Goal: Check status: Check status

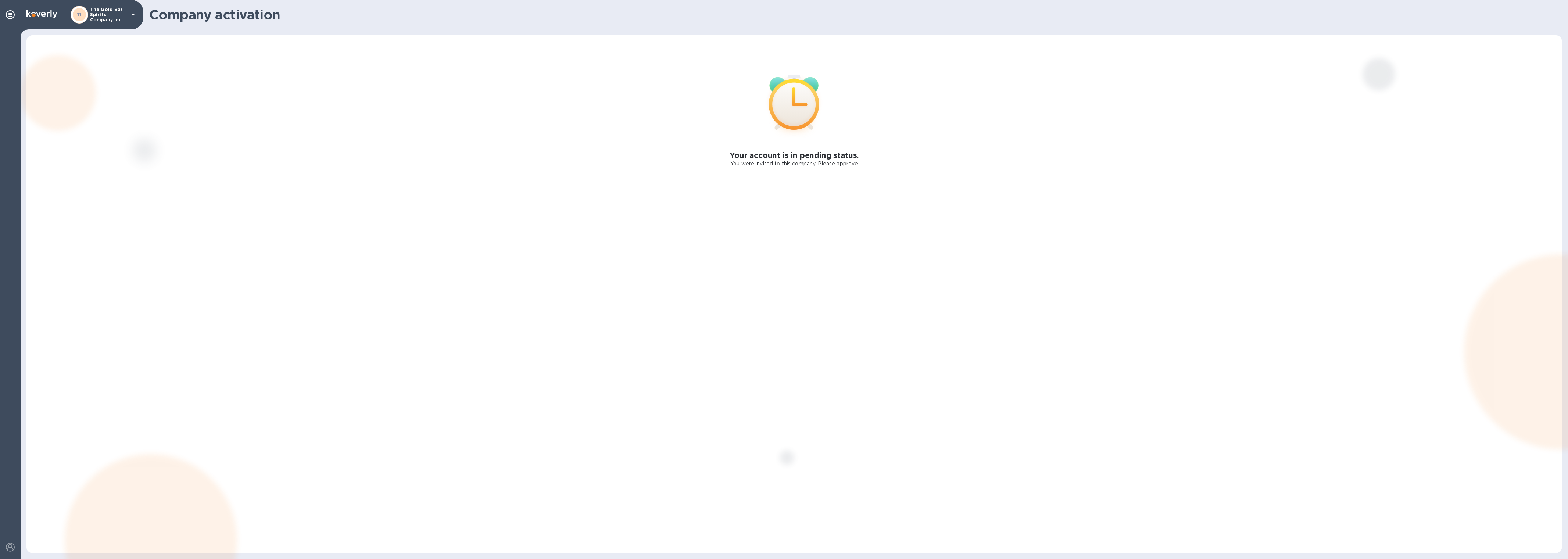
click at [105, 12] on p "The Gold Bar Spirits Company Inc." at bounding box center [109, 15] width 37 height 15
click at [117, 80] on p "Challenge Cargo Services, LLC" at bounding box center [145, 80] width 93 height 8
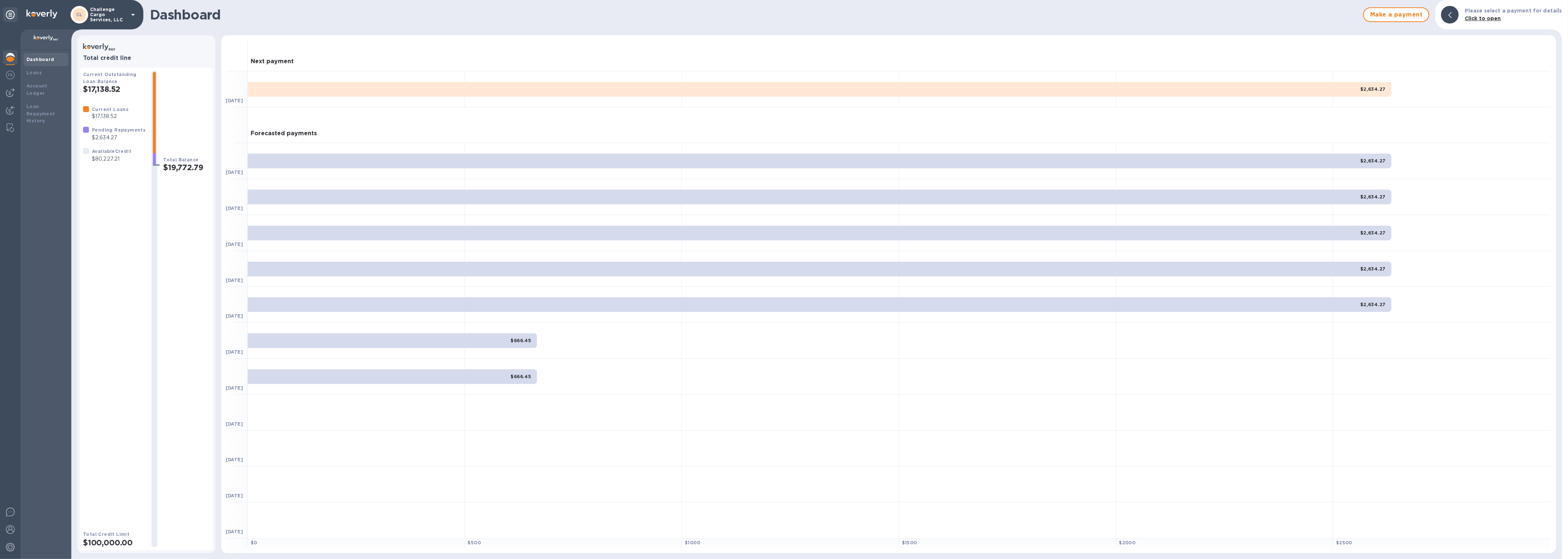
click at [99, 14] on p "Challenge Cargo Services, LLC" at bounding box center [109, 15] width 37 height 15
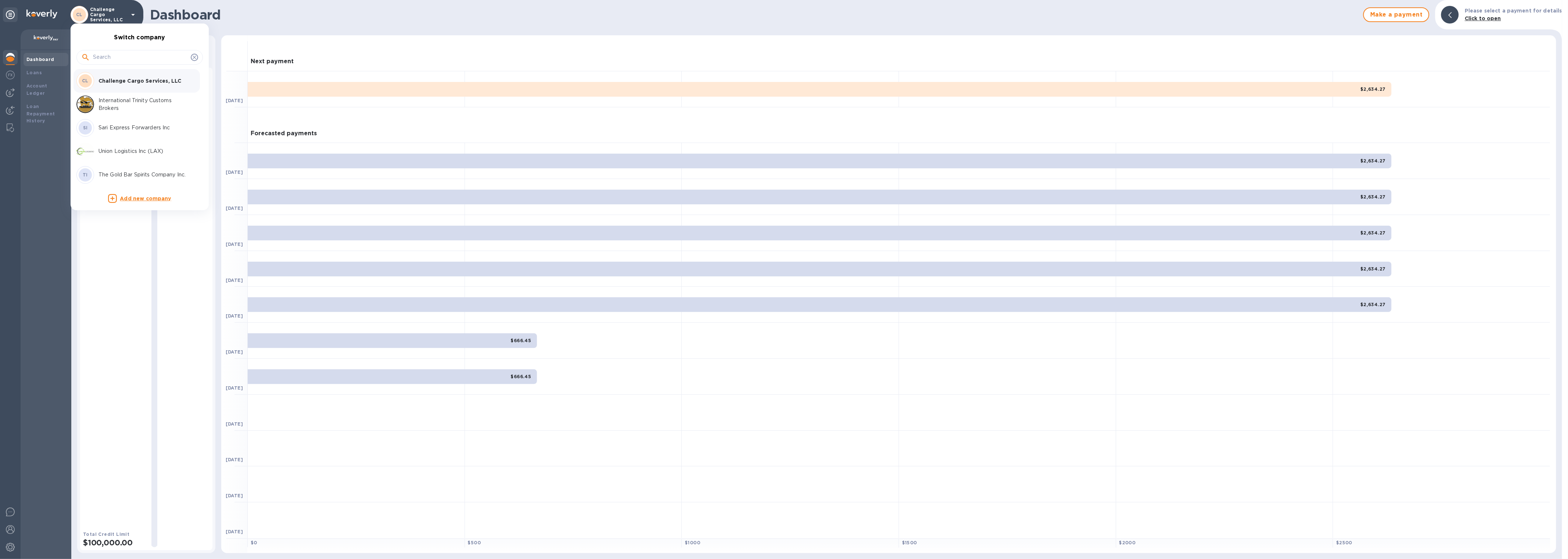
click at [112, 102] on p "International Trinity Customs Brokers" at bounding box center [145, 104] width 93 height 15
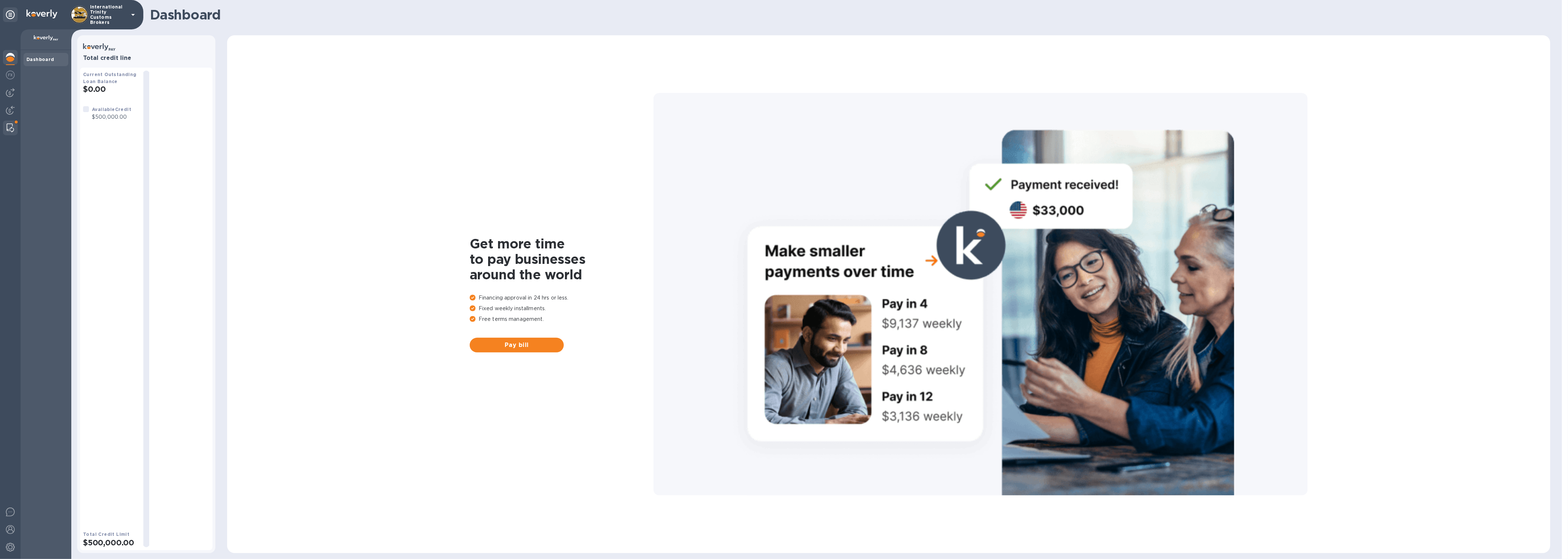
click at [11, 128] on img at bounding box center [11, 128] width 8 height 9
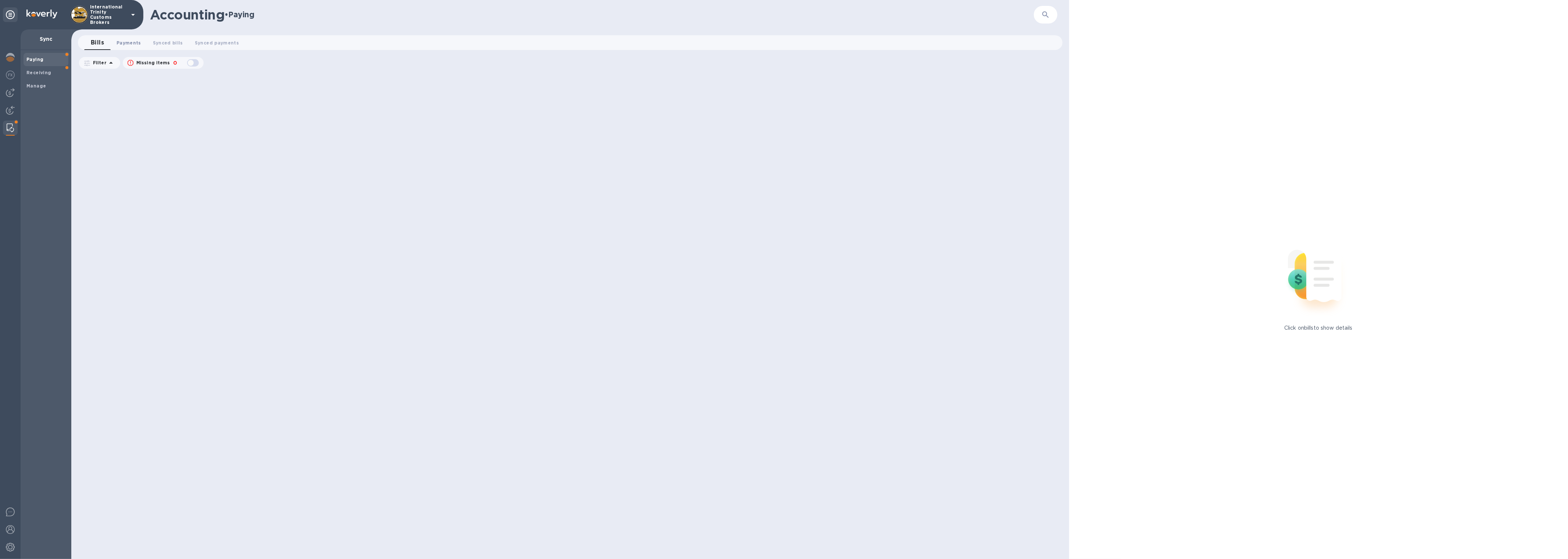
click at [128, 36] on button "Payments 0" at bounding box center [129, 42] width 37 height 15
click at [171, 47] on button "Synced bills 0" at bounding box center [174, 42] width 42 height 15
click at [211, 41] on span "Synced payments 0" at bounding box center [225, 43] width 44 height 8
click at [51, 69] on span "Receiving" at bounding box center [46, 73] width 39 height 8
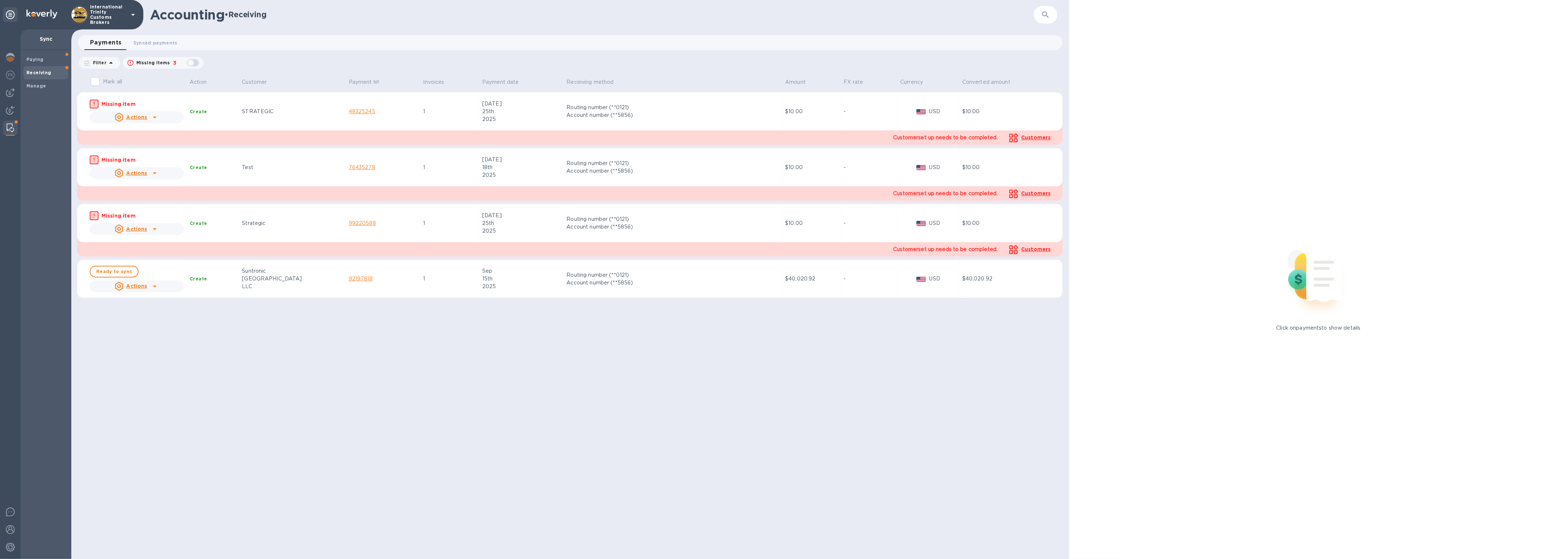
click at [191, 67] on div "button" at bounding box center [193, 62] width 15 height 10
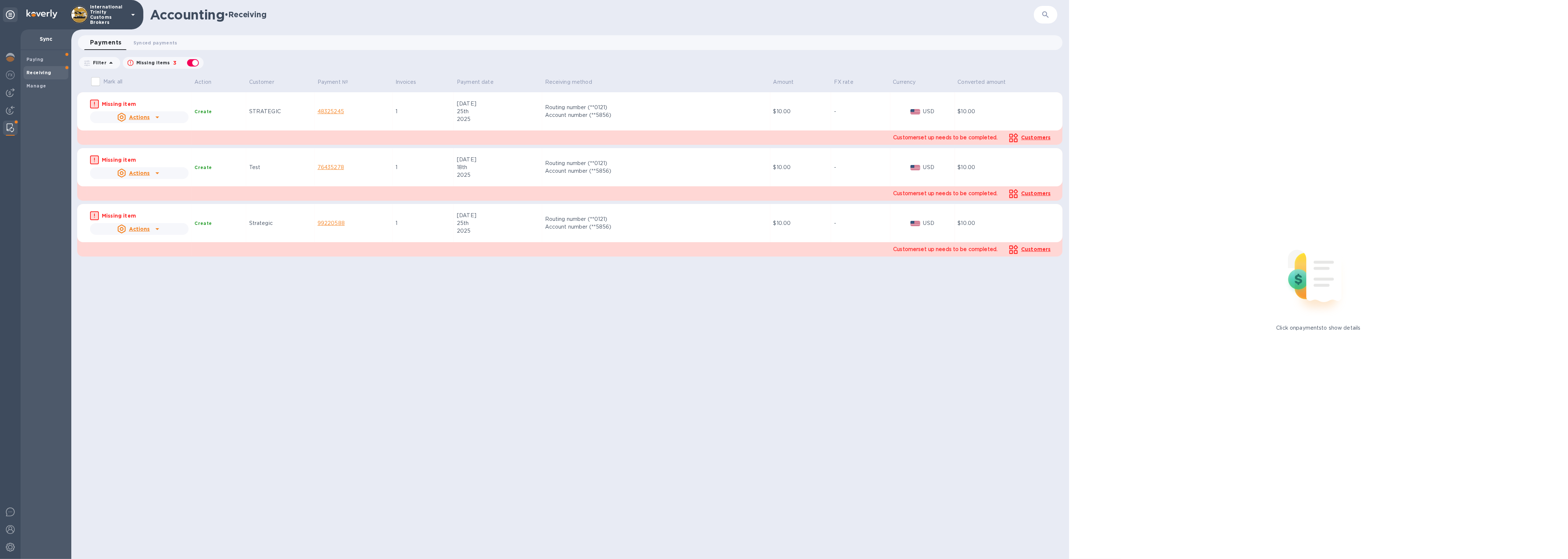
click at [198, 63] on div "button" at bounding box center [193, 62] width 15 height 10
checkbox input "false"
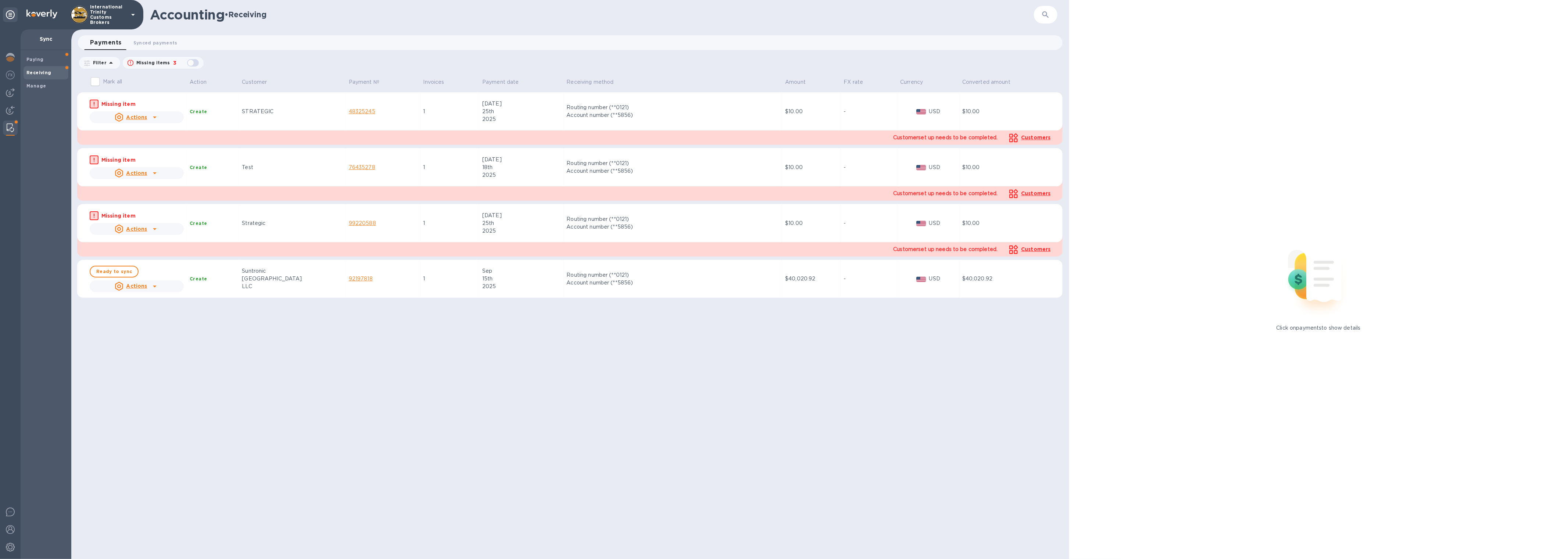
click at [266, 281] on div "Dallas" at bounding box center [292, 278] width 101 height 8
click at [567, 285] on div "Account number (**5856)" at bounding box center [673, 283] width 213 height 8
click at [914, 294] on td "USD" at bounding box center [927, 279] width 62 height 38
click at [148, 286] on u "Actions" at bounding box center [136, 286] width 21 height 6
click at [279, 280] on div at bounding box center [784, 279] width 1568 height 559
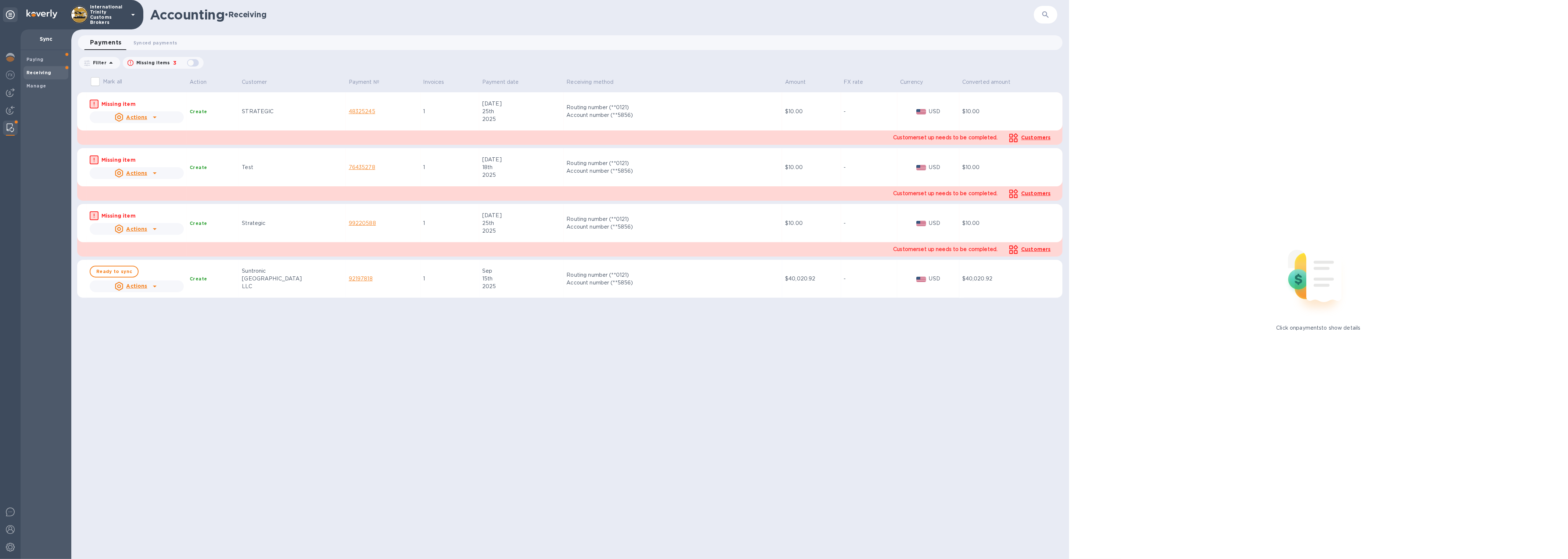
click at [249, 270] on div "Suntronic" at bounding box center [292, 271] width 101 height 8
click at [271, 297] on td "Suntronic Dallas LLC" at bounding box center [292, 279] width 106 height 38
click at [5, 112] on div at bounding box center [10, 110] width 15 height 16
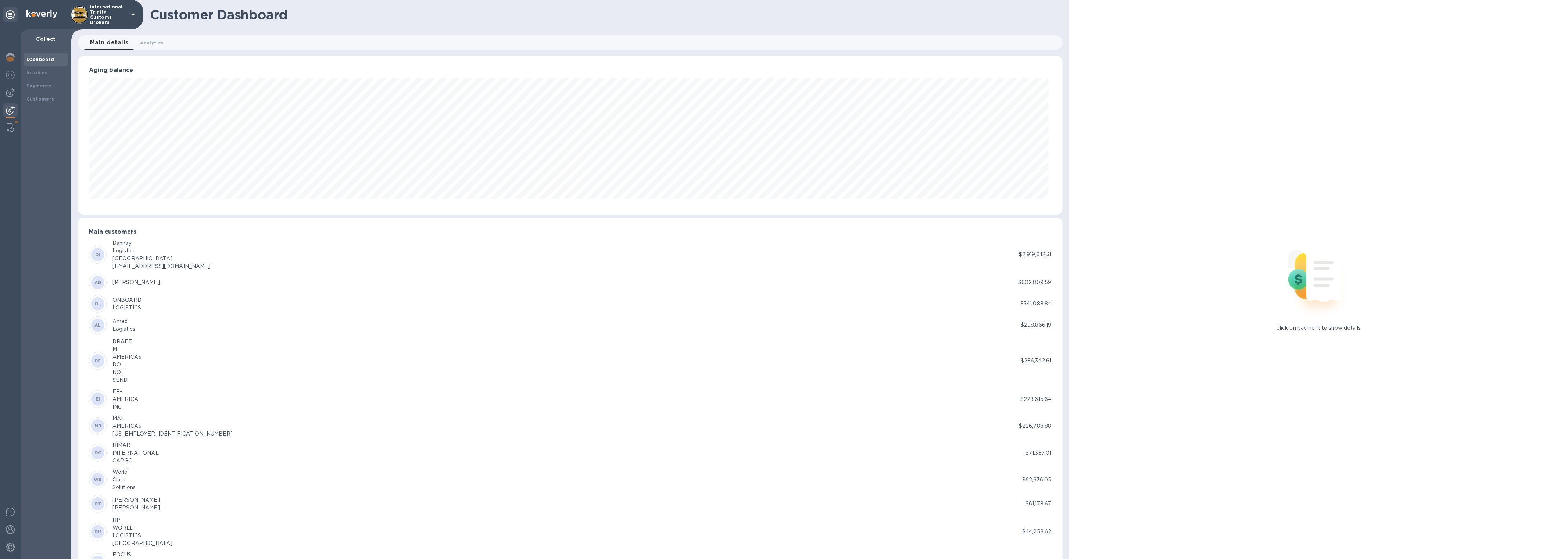
click at [14, 106] on img at bounding box center [11, 110] width 9 height 9
click at [38, 86] on b "Payments" at bounding box center [39, 86] width 24 height 5
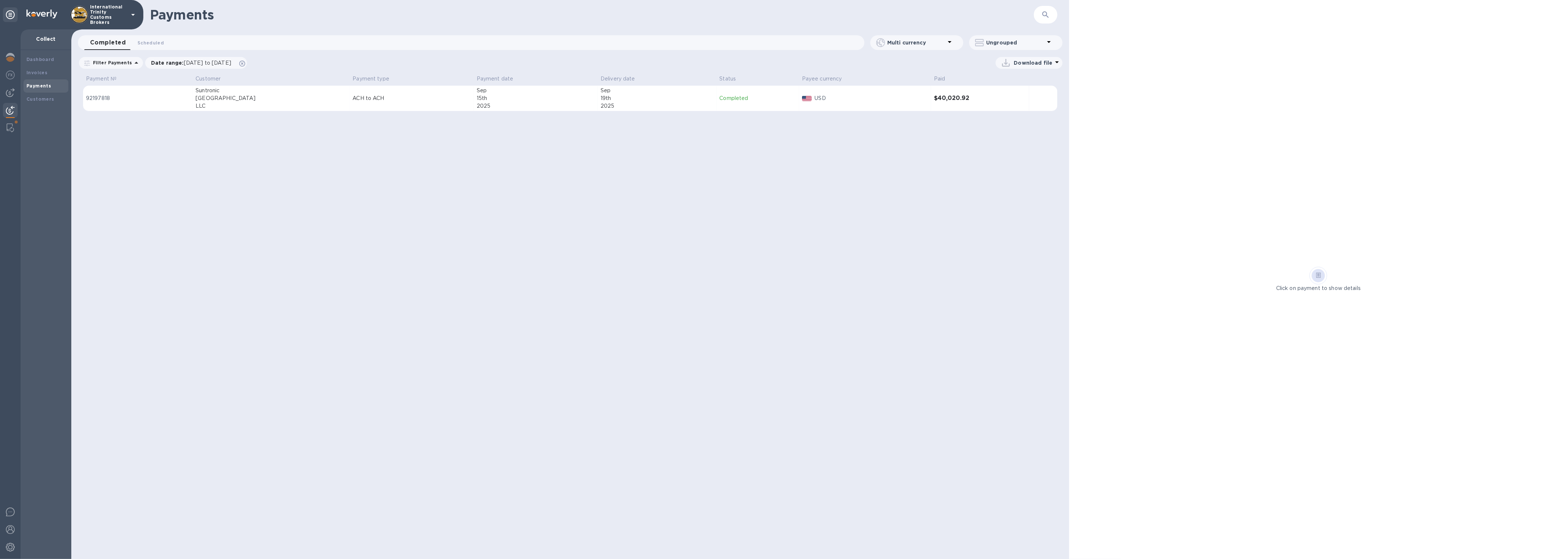
click at [350, 104] on td "ACH to ACH" at bounding box center [412, 99] width 124 height 26
